Goal: Check status

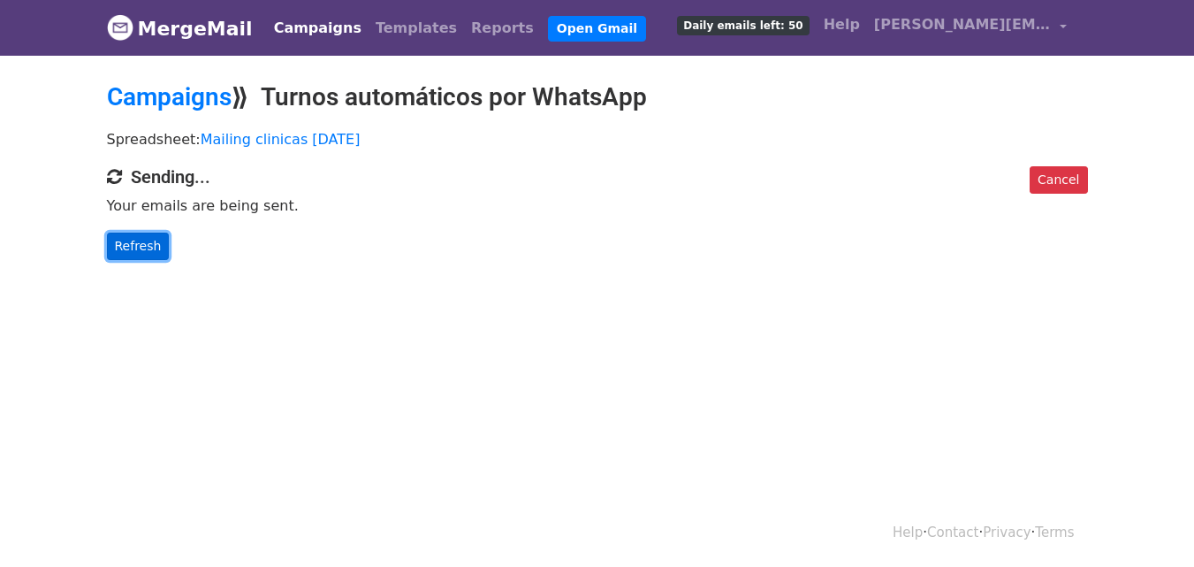
click at [149, 249] on link "Refresh" at bounding box center [138, 246] width 63 height 27
